Goal: Find contact information: Find contact information

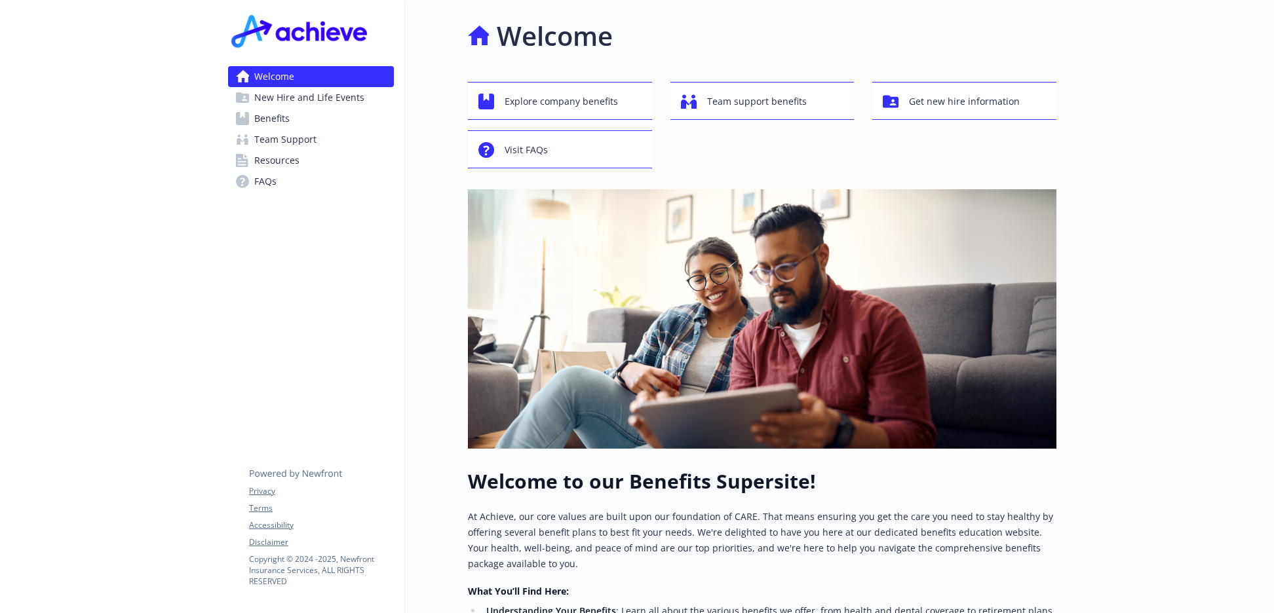
click at [295, 143] on span "Team Support" at bounding box center [285, 139] width 62 height 21
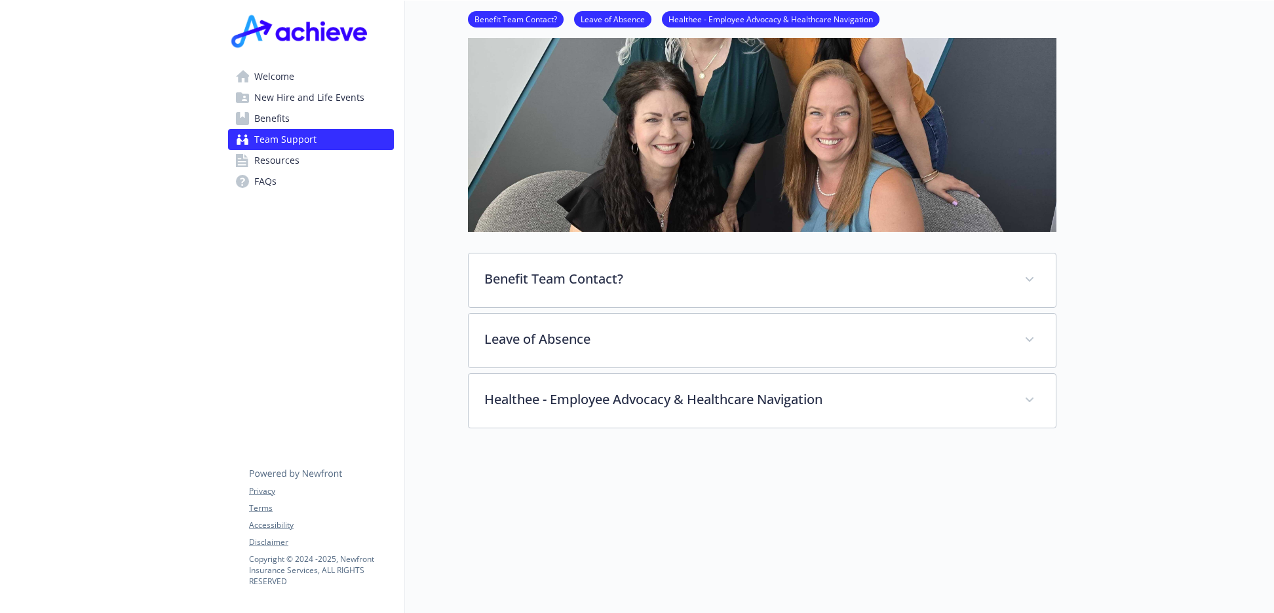
scroll to position [221, 0]
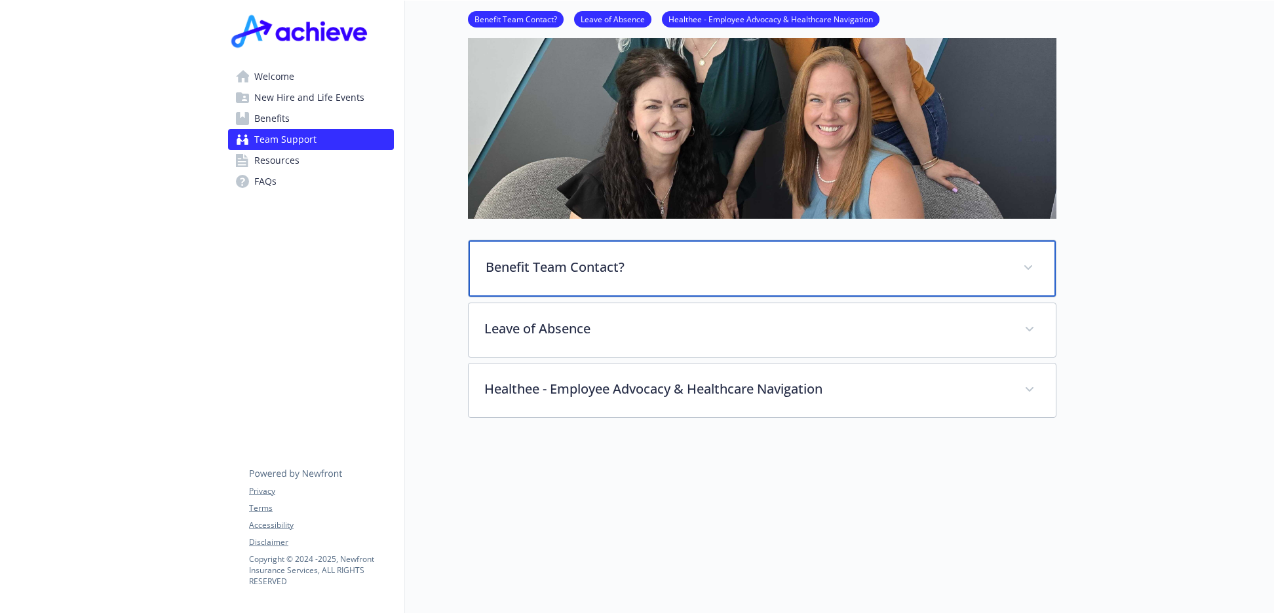
click at [618, 271] on p "Benefit Team Contact?" at bounding box center [747, 268] width 522 height 20
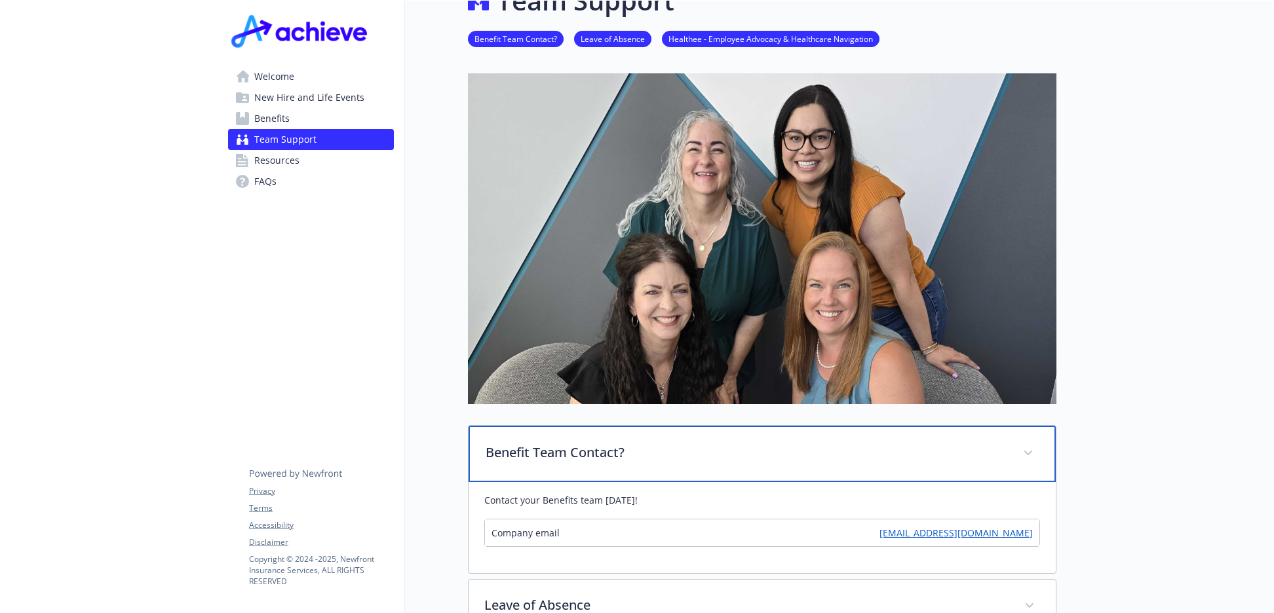
scroll to position [0, 0]
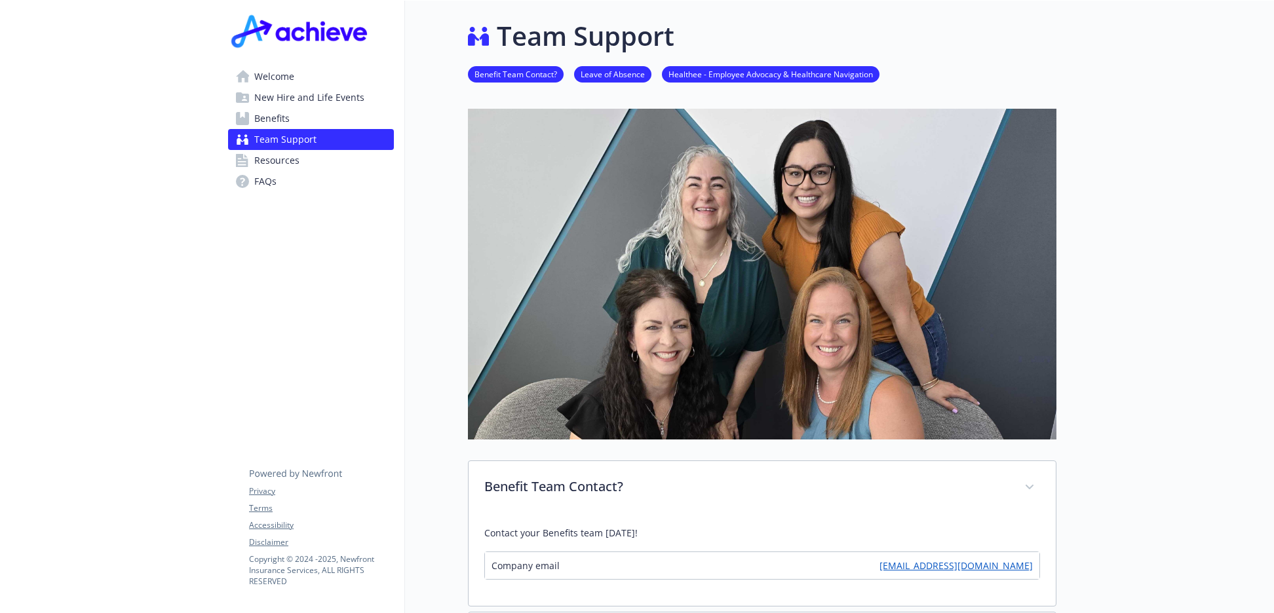
click at [305, 161] on link "Resources" at bounding box center [311, 160] width 166 height 21
